Goal: Find specific page/section: Find specific page/section

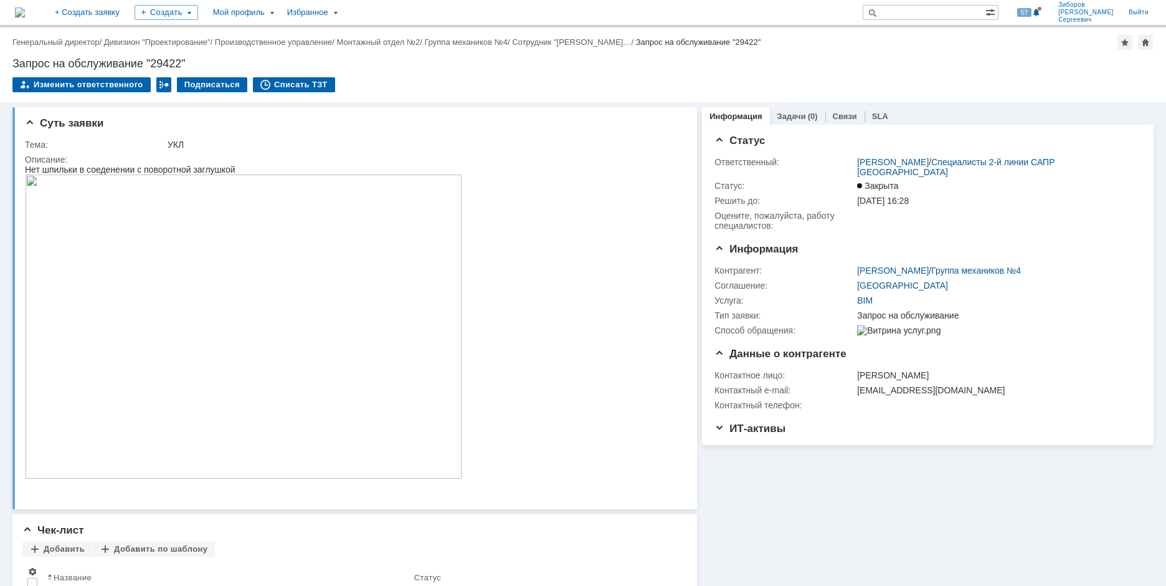
click at [25, 12] on img at bounding box center [20, 12] width 10 height 10
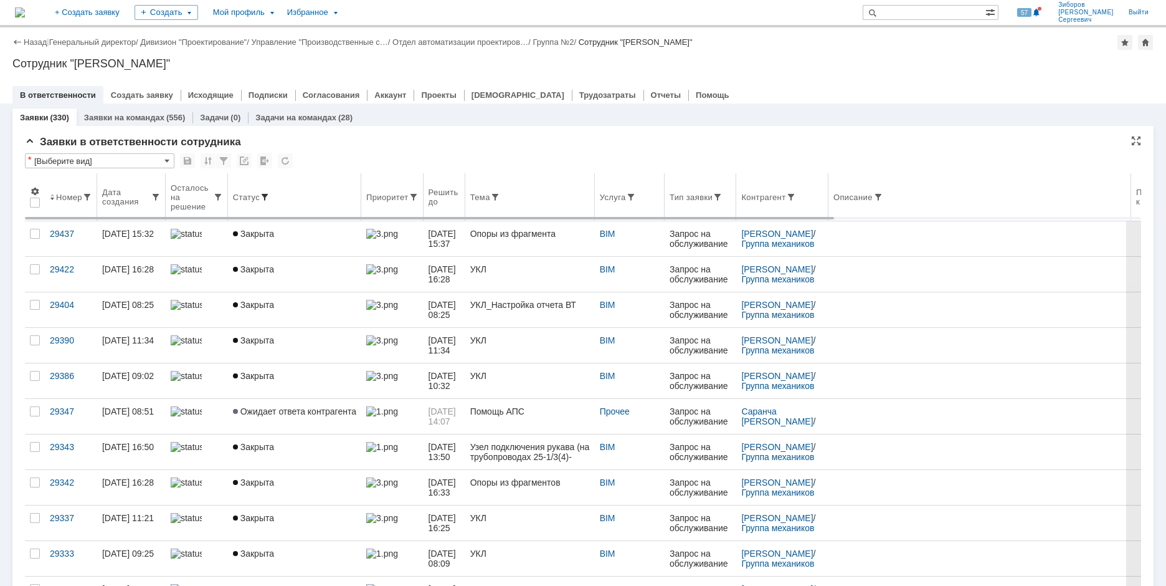
click at [265, 194] on span at bounding box center [265, 197] width 10 height 10
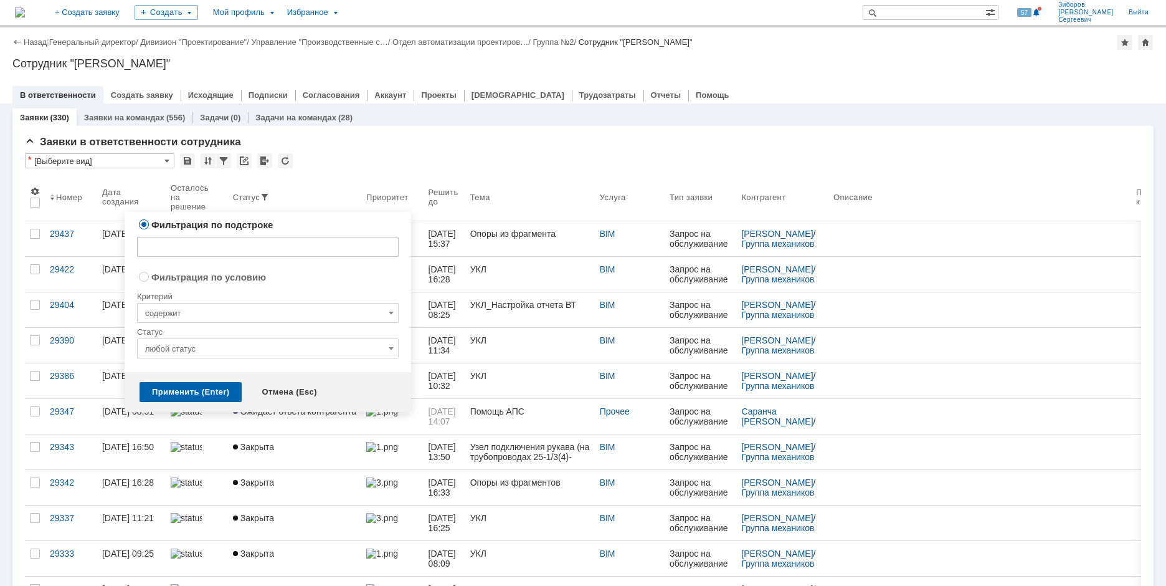
click at [192, 313] on input "содержит" at bounding box center [268, 313] width 262 height 20
radio input "true"
radio input "false"
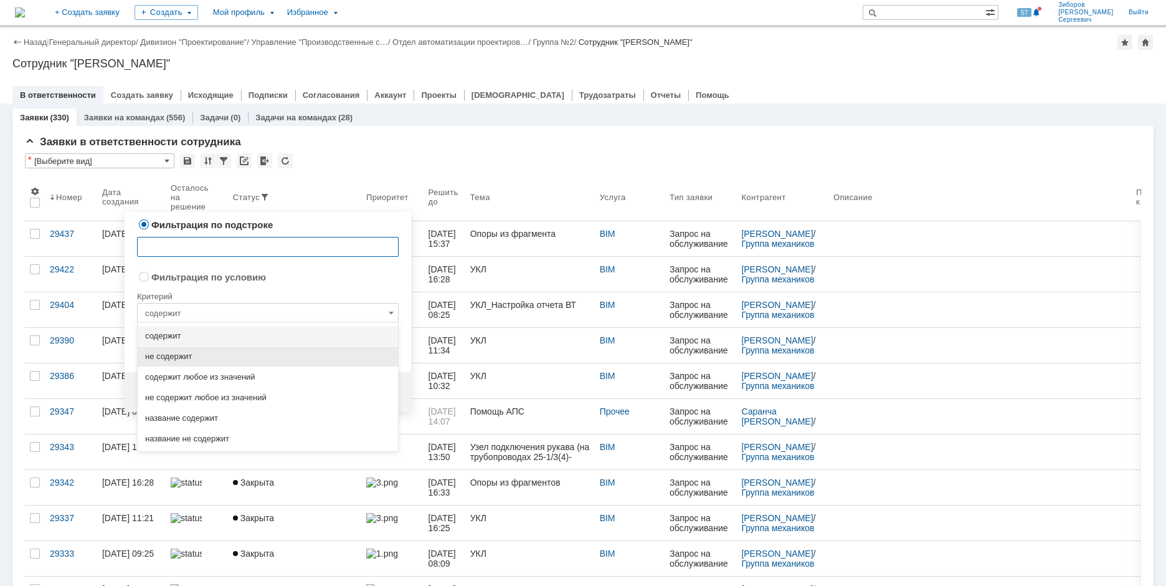
click at [173, 356] on span "не содержит" at bounding box center [267, 356] width 245 height 10
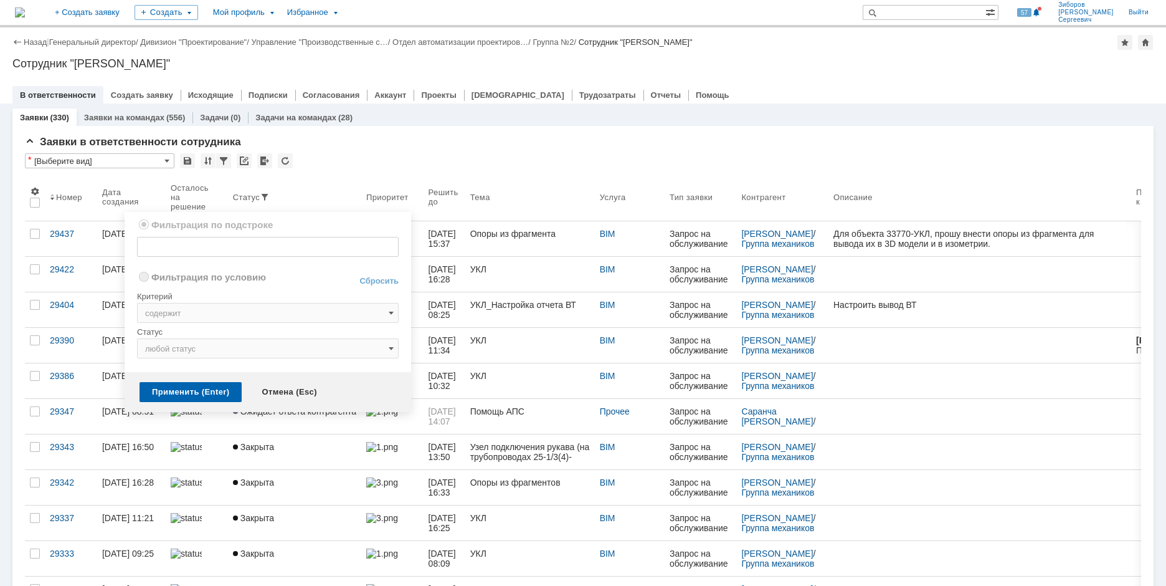
radio input "false"
radio input "true"
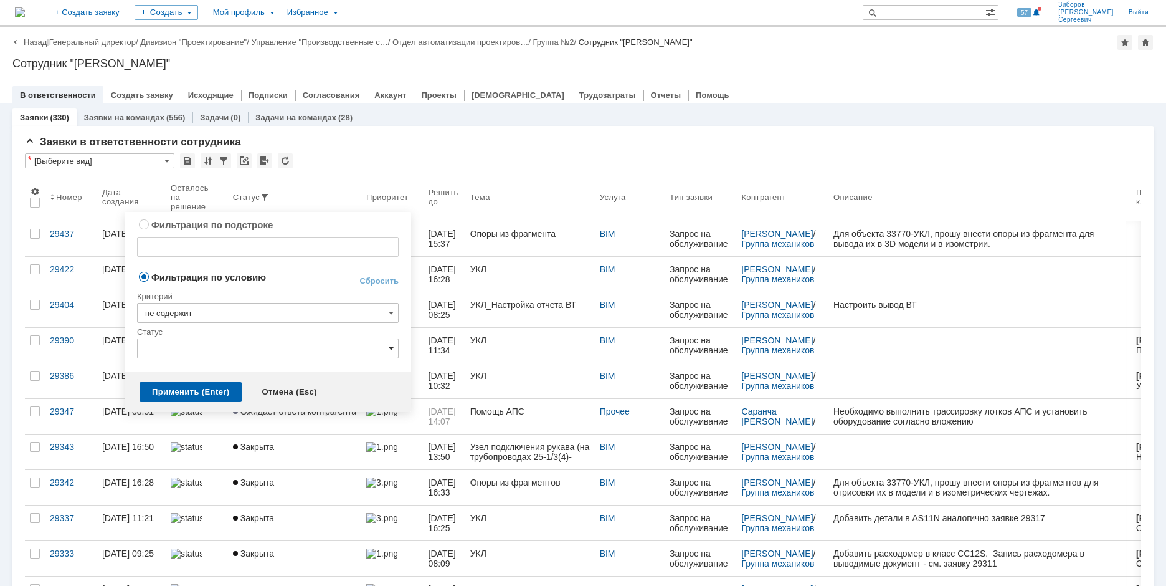
click at [390, 346] on span at bounding box center [391, 348] width 5 height 10
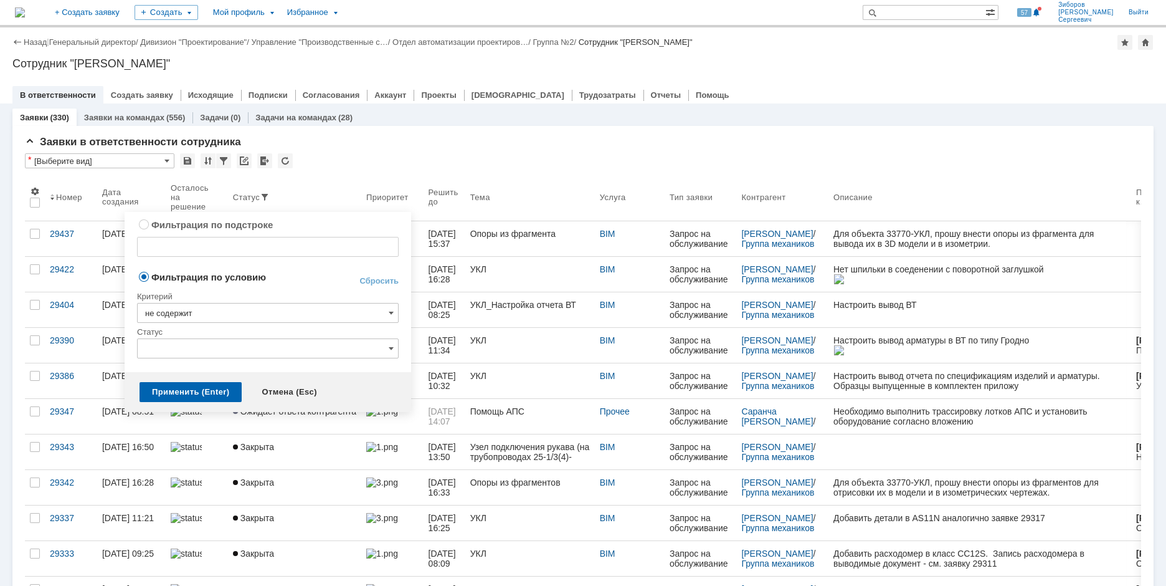
click at [259, 315] on input "не содержит" at bounding box center [268, 313] width 262 height 20
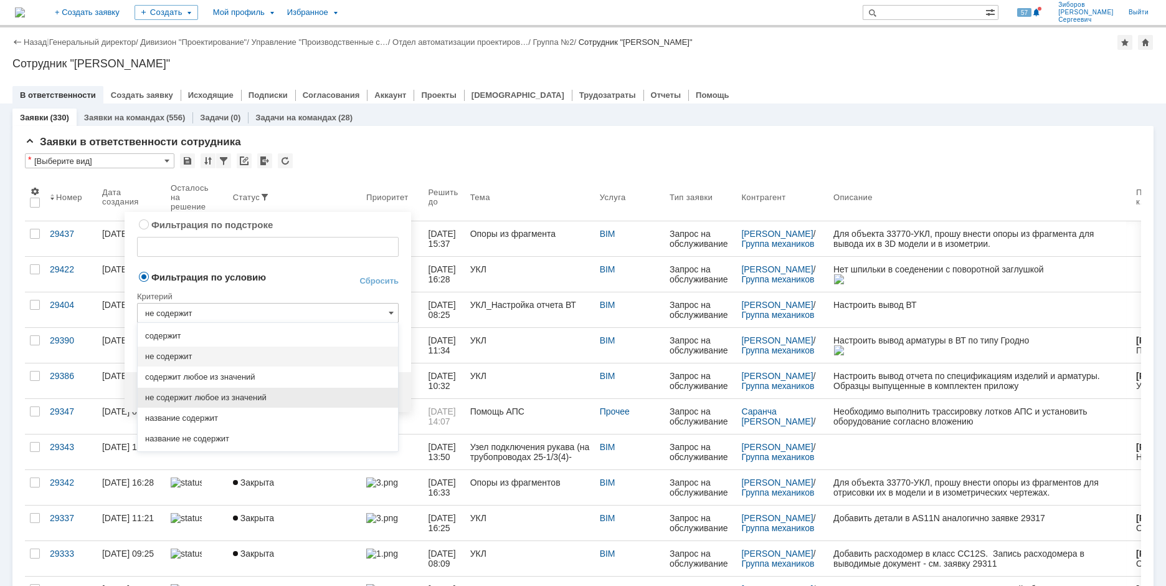
click at [247, 393] on span "не содержит любое из значений" at bounding box center [267, 398] width 245 height 10
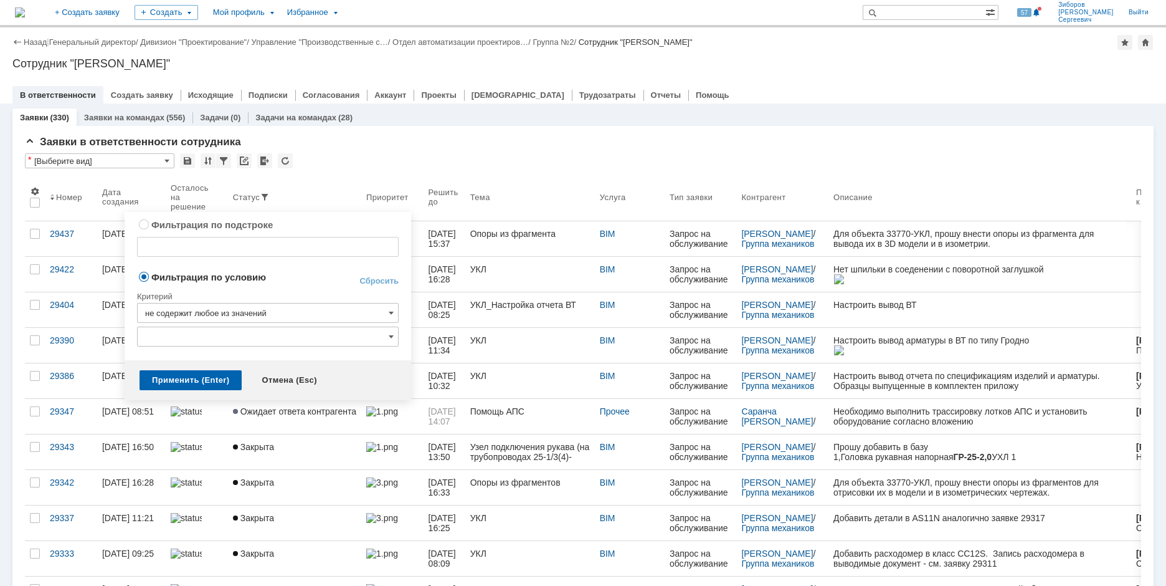
click at [387, 332] on input "text" at bounding box center [268, 336] width 262 height 20
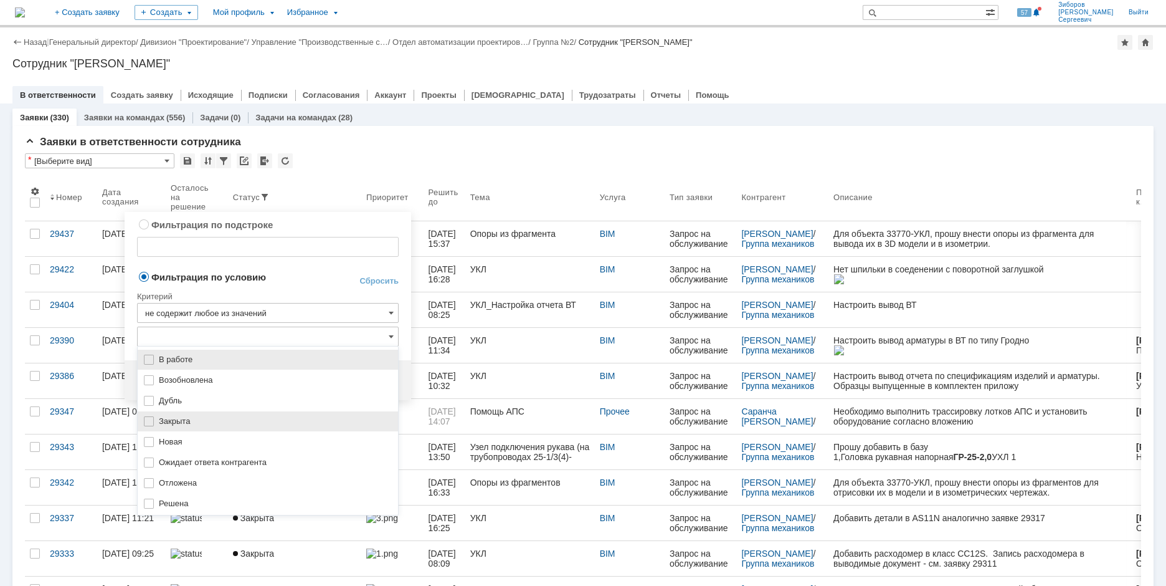
click at [151, 422] on img at bounding box center [149, 421] width 10 height 10
click at [355, 307] on input "не содержит любое из значений" at bounding box center [268, 313] width 262 height 20
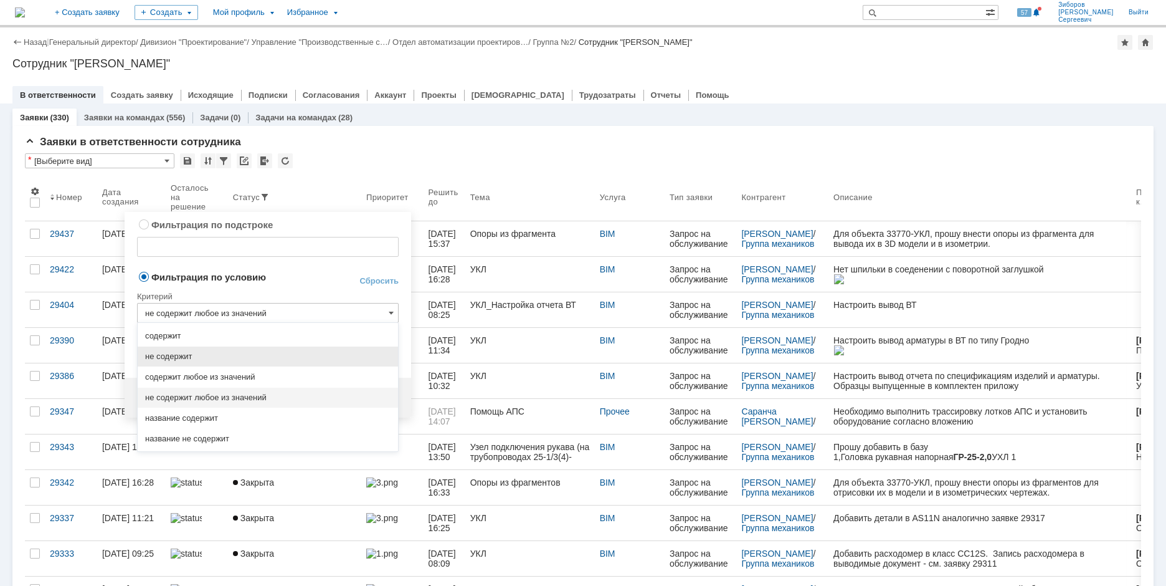
click at [198, 355] on span "не содержит" at bounding box center [267, 356] width 245 height 10
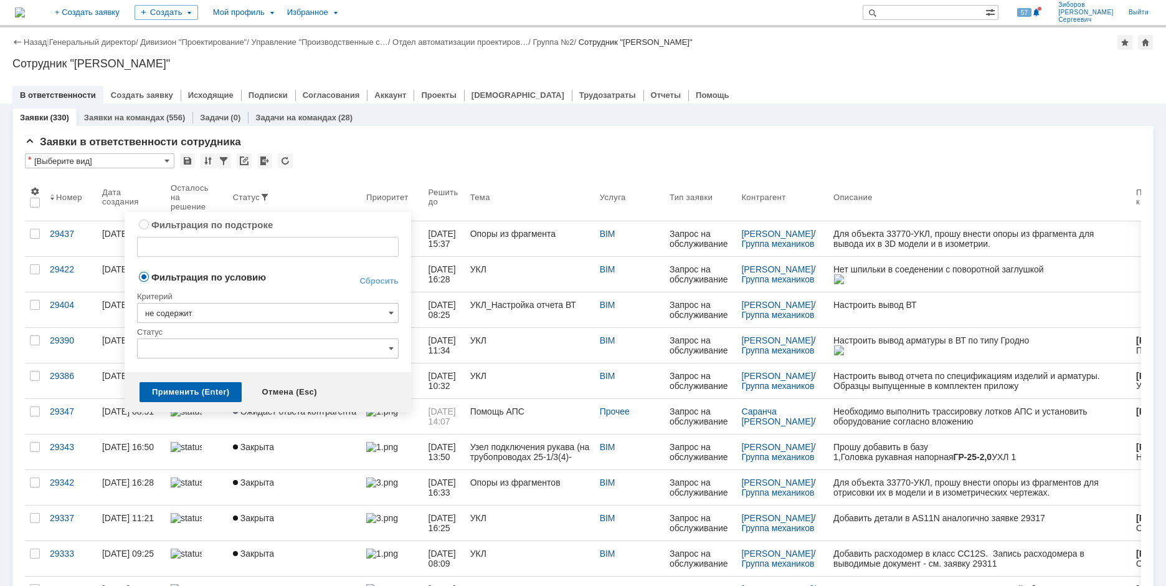
type input "не содержит"
click at [227, 347] on input "text" at bounding box center [268, 348] width 262 height 20
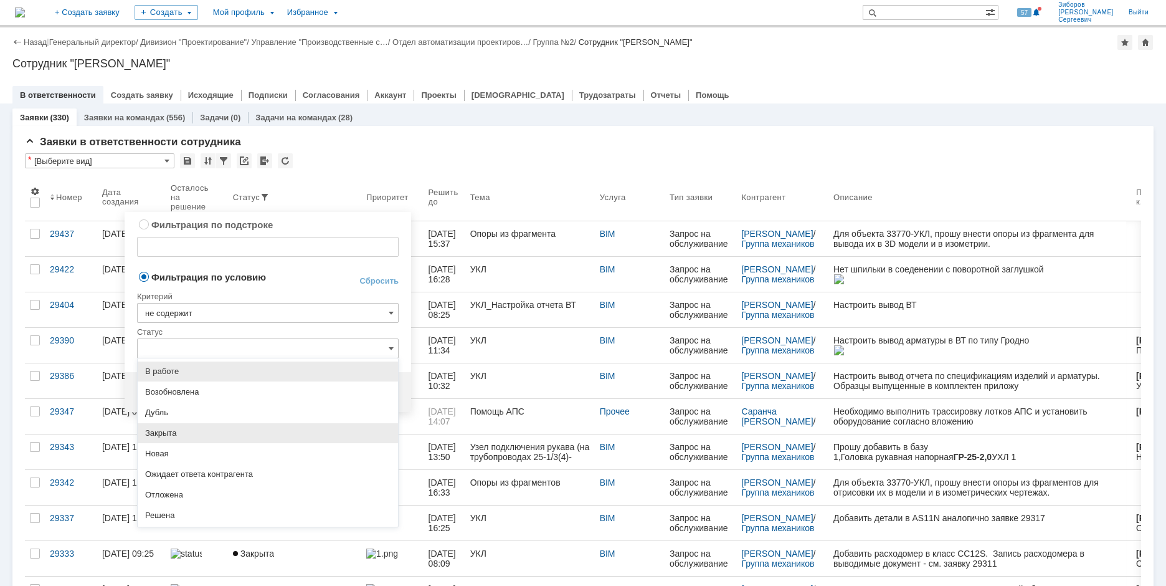
click at [166, 432] on span "Закрыта" at bounding box center [267, 433] width 245 height 10
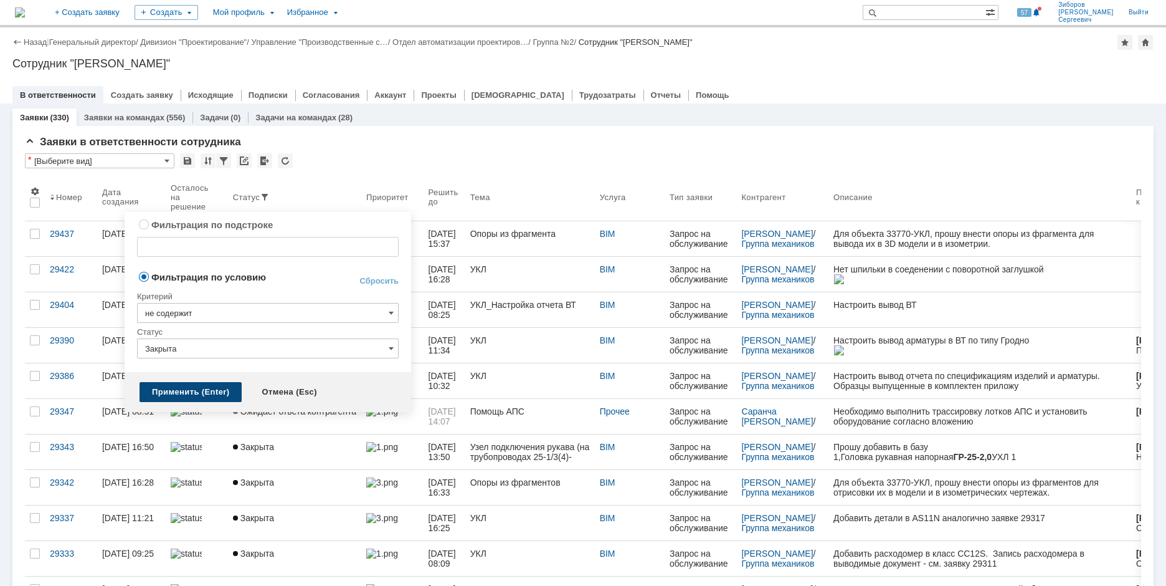
type input "Закрыта"
click at [182, 395] on div "Применить (Enter)" at bounding box center [191, 392] width 102 height 20
